Goal: Information Seeking & Learning: Learn about a topic

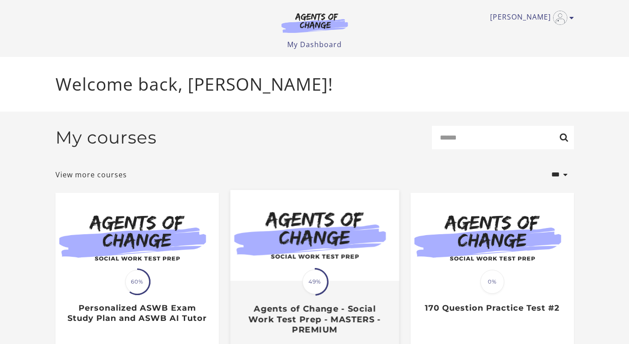
click at [361, 259] on img at bounding box center [314, 235] width 169 height 91
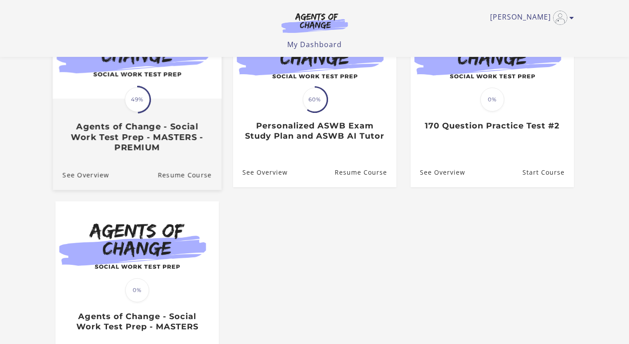
scroll to position [123, 0]
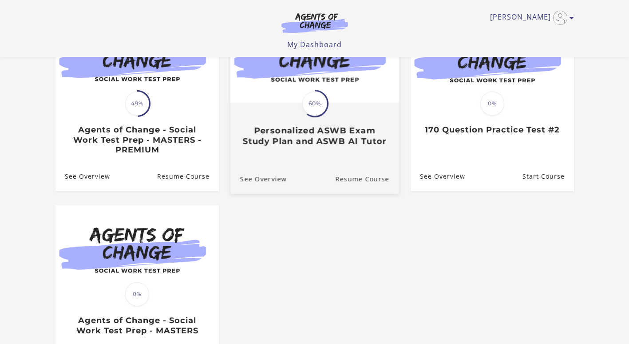
click at [313, 154] on link "Translation missing: en.liquid.partials.dashboard_course_card.progress_descript…" at bounding box center [314, 83] width 169 height 142
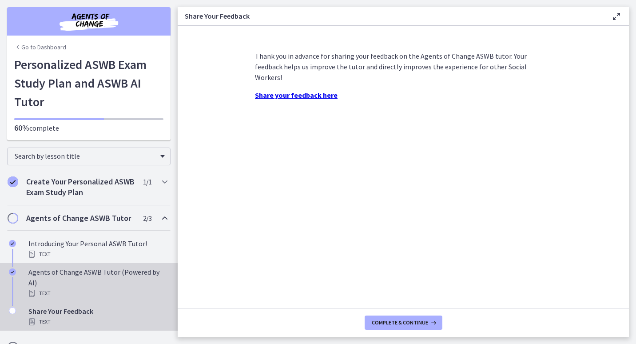
scroll to position [16, 0]
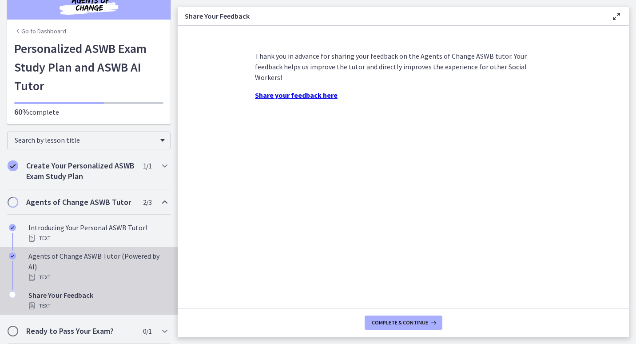
click at [78, 259] on div "Agents of Change ASWB Tutor (Powered by AI) Text" at bounding box center [97, 266] width 139 height 32
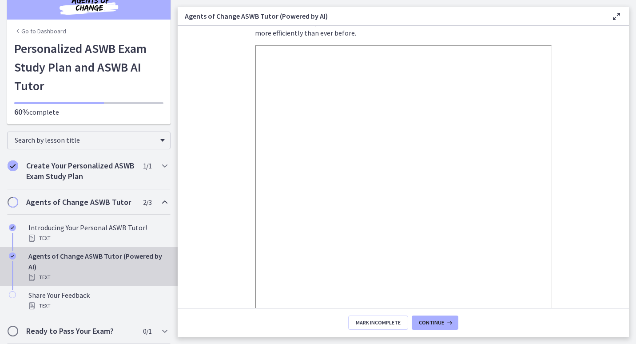
scroll to position [138, 0]
